Goal: Task Accomplishment & Management: Manage account settings

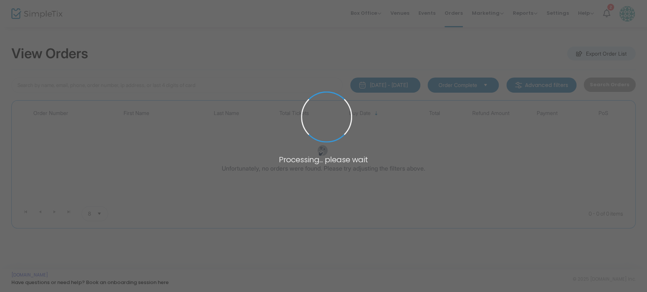
type input "[PERSON_NAME]"
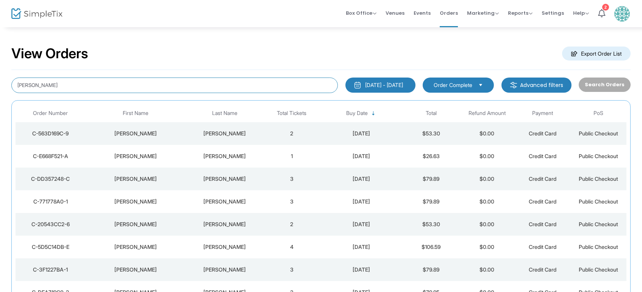
drag, startPoint x: 60, startPoint y: 84, endPoint x: 0, endPoint y: 66, distance: 62.4
click at [0, 66] on div "View Orders Export Order List [PERSON_NAME] [DATE] - [DATE] Last 30 Days [DATE]…" at bounding box center [321, 192] width 642 height 330
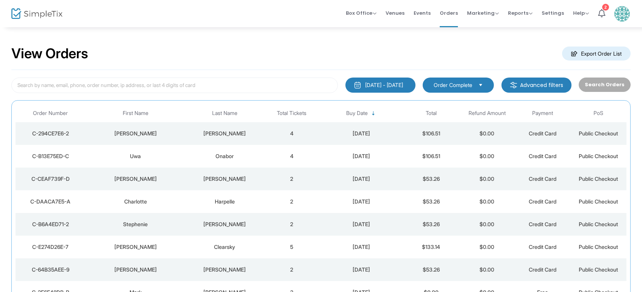
click at [139, 132] on div "[PERSON_NAME]" at bounding box center [135, 134] width 97 height 8
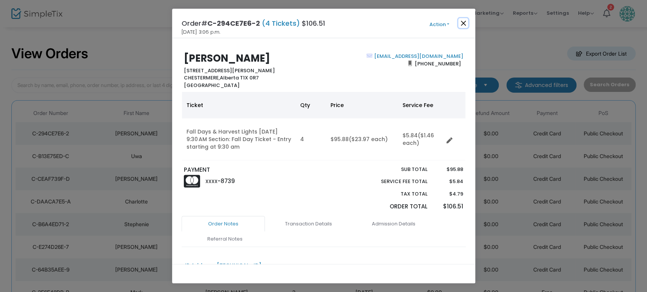
click at [465, 23] on button "Close" at bounding box center [463, 23] width 10 height 10
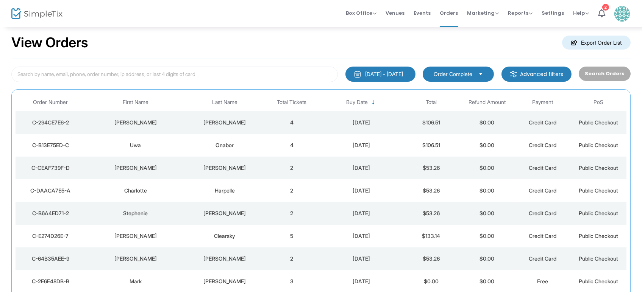
scroll to position [11, 0]
click at [54, 142] on div "C-B13E75ED-C" at bounding box center [50, 145] width 66 height 8
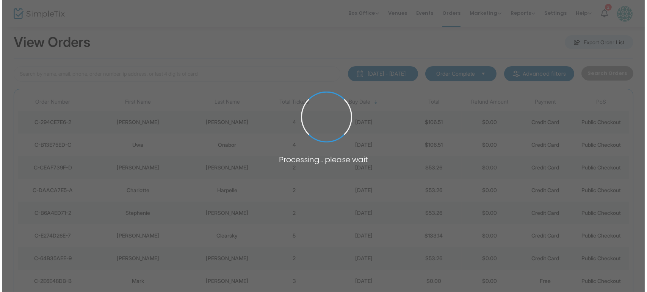
scroll to position [0, 0]
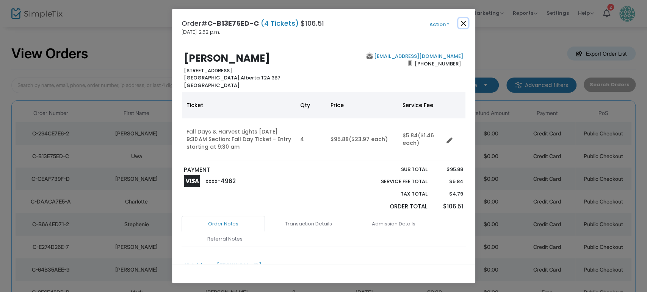
click at [465, 23] on button "Close" at bounding box center [463, 23] width 10 height 10
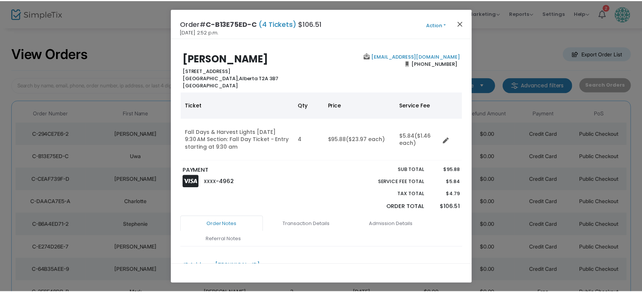
scroll to position [11, 0]
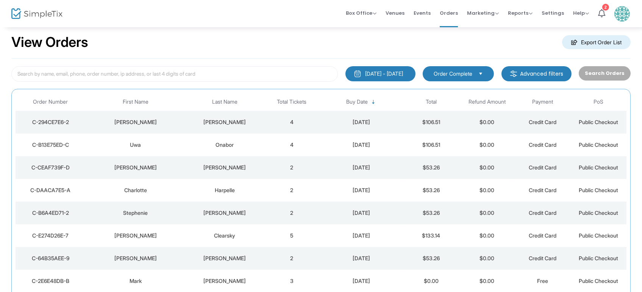
click at [52, 161] on td "C-CEAF739F-D" at bounding box center [51, 167] width 70 height 23
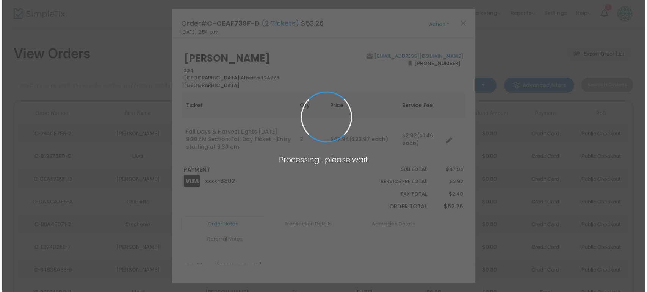
scroll to position [0, 0]
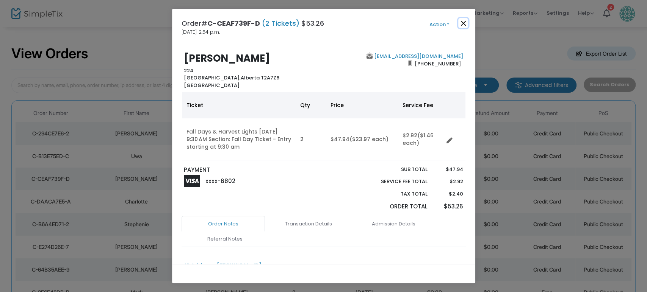
click at [466, 20] on button "Close" at bounding box center [463, 23] width 10 height 10
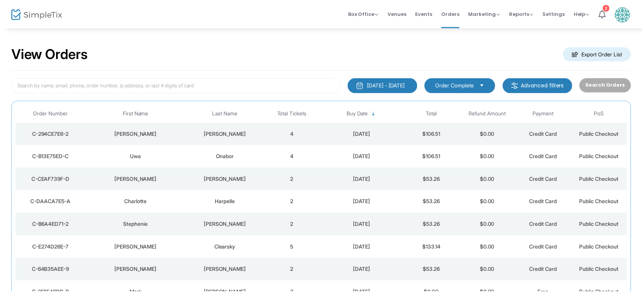
scroll to position [11, 0]
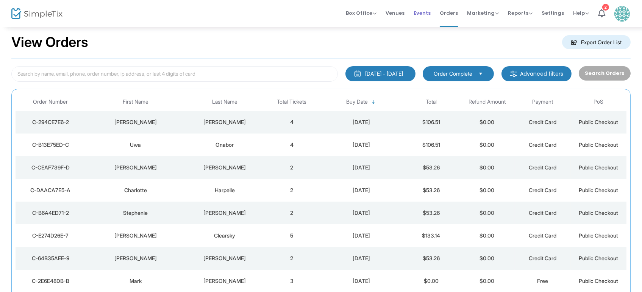
click at [428, 15] on span "Events" at bounding box center [422, 12] width 17 height 19
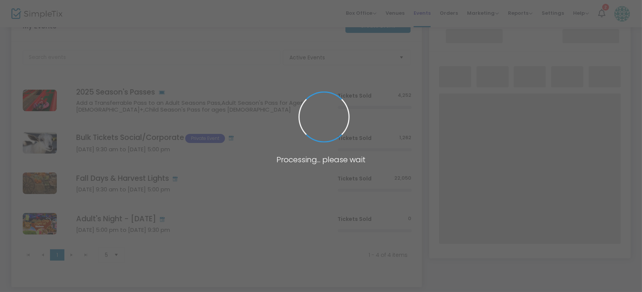
scroll to position [64, 0]
